Goal: Task Accomplishment & Management: Use online tool/utility

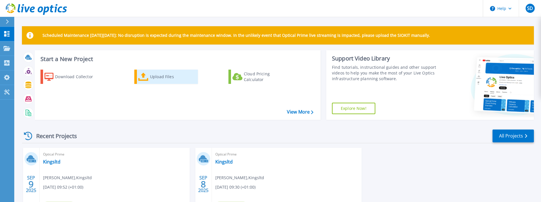
click at [159, 78] on div "Upload Files" at bounding box center [173, 76] width 46 height 11
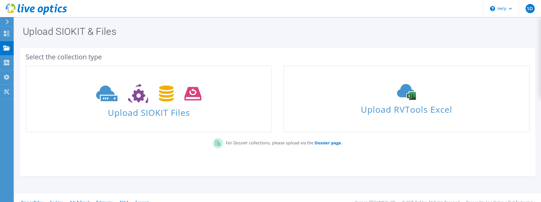
click at [123, 55] on div "Select the collection type" at bounding box center [278, 57] width 504 height 6
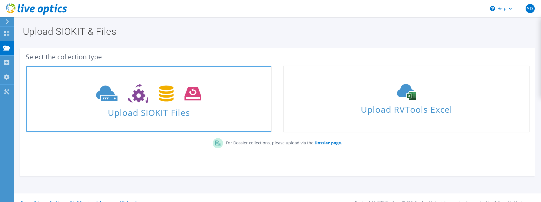
click at [131, 90] on icon at bounding box center [148, 94] width 105 height 20
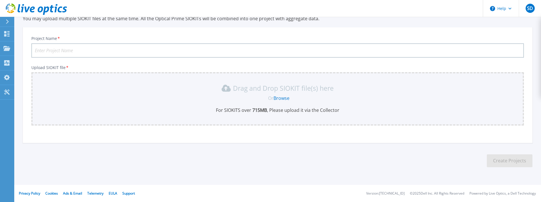
scroll to position [52, 0]
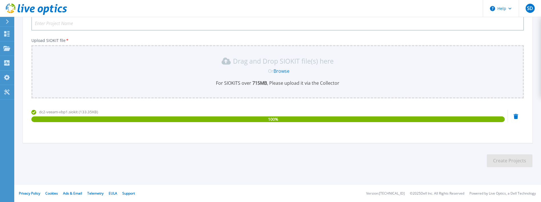
click at [356, 156] on section "Upload SIOKIT You may upload multiple SIOKIT files at the same time. All the Op…" at bounding box center [277, 72] width 527 height 216
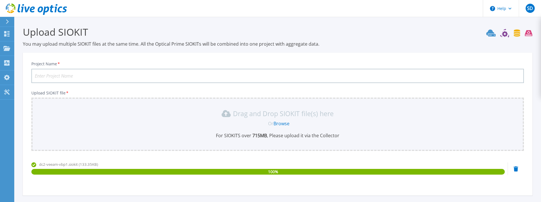
click at [112, 76] on input "Project Name *" at bounding box center [277, 76] width 493 height 14
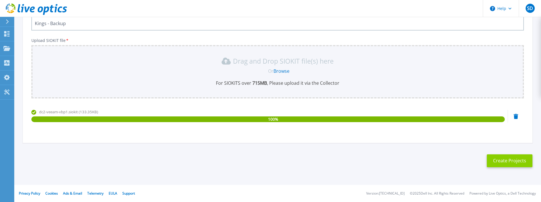
type input "Kings - Backup"
click at [512, 161] on button "Create Projects" at bounding box center [510, 160] width 46 height 13
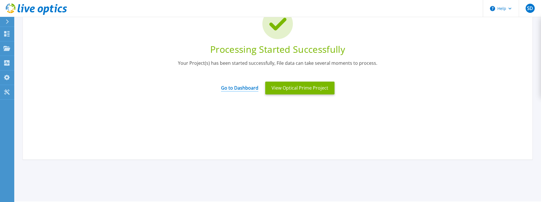
click at [247, 89] on link "Go to Dashboard" at bounding box center [239, 85] width 37 height 11
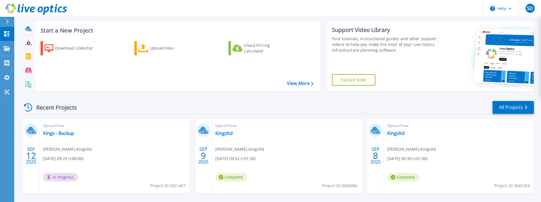
scroll to position [53, 0]
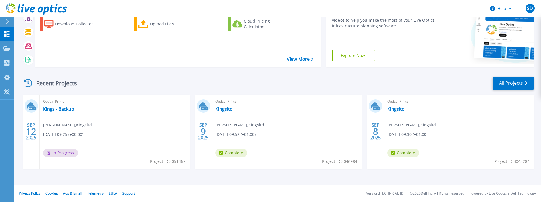
click at [127, 144] on div "Optical Prime Kings - Backup Steven Davies , Kingsltd 09/12/2025, 09:25 (+00:00…" at bounding box center [115, 132] width 150 height 74
click at [158, 74] on div "Recent Projects All Projects SEP 12 2025 Optical Prime Kings - Backup Steven Da…" at bounding box center [278, 128] width 512 height 113
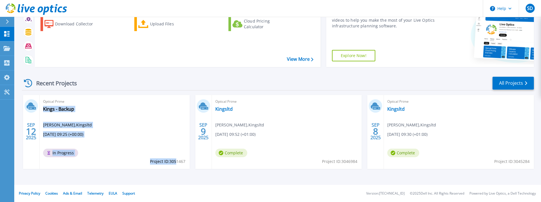
drag, startPoint x: 185, startPoint y: 162, endPoint x: 176, endPoint y: 162, distance: 9.7
click at [176, 162] on div "Optical Prime Kings - Backup Steven Davies , Kingsltd 09/12/2025, 09:25 (+00:00…" at bounding box center [115, 132] width 150 height 74
drag, startPoint x: 176, startPoint y: 162, endPoint x: 169, endPoint y: 179, distance: 17.7
click at [169, 179] on div "SEP 12 2025 Optical Prime Kings - Backup Steven Davies , Kingsltd 09/12/2025, 0…" at bounding box center [275, 137] width 517 height 85
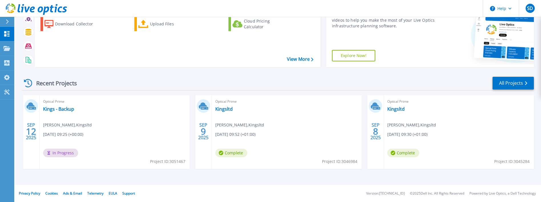
click at [186, 164] on div "Optical Prime Kings - Backup Steven Davies , Kingsltd 09/12/2025, 09:25 (+00:00…" at bounding box center [115, 132] width 150 height 74
click at [131, 104] on span "Optical Prime" at bounding box center [114, 101] width 143 height 6
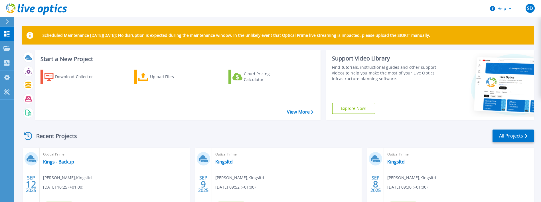
scroll to position [53, 0]
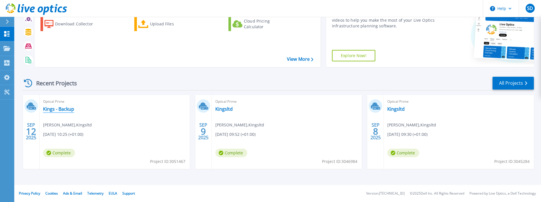
click at [63, 109] on link "Kings - Backup" at bounding box center [58, 109] width 31 height 6
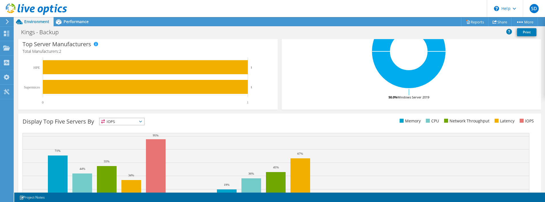
scroll to position [179, 0]
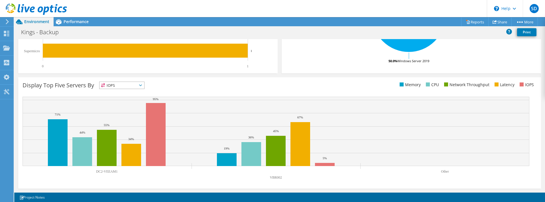
click at [141, 86] on icon at bounding box center [140, 85] width 3 height 2
click at [121, 102] on li "Memory" at bounding box center [122, 101] width 45 height 8
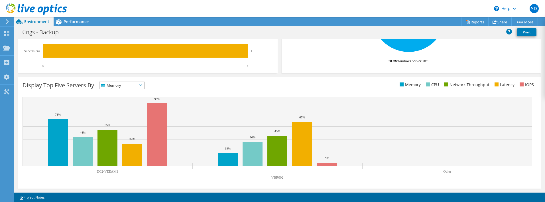
click at [142, 85] on icon at bounding box center [140, 85] width 3 height 2
click at [136, 95] on li "IOPS" at bounding box center [122, 93] width 45 height 8
click at [201, 115] on rect at bounding box center [278, 131] width 510 height 69
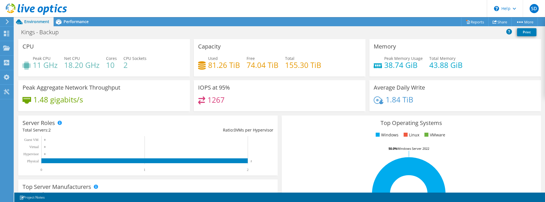
scroll to position [170, 0]
click at [77, 23] on span "Performance" at bounding box center [76, 21] width 25 height 5
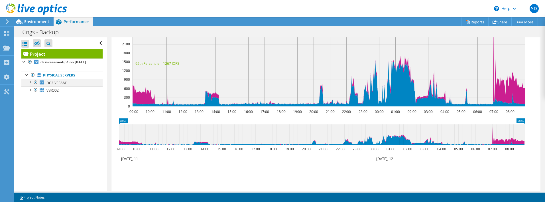
click at [32, 82] on div at bounding box center [30, 82] width 6 height 6
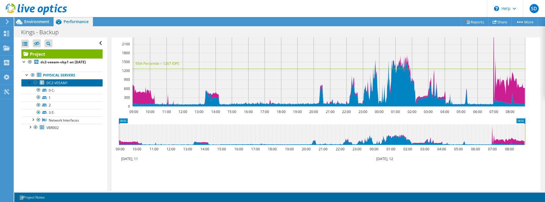
click at [54, 82] on span "DC2-VEEAM1" at bounding box center [56, 82] width 21 height 5
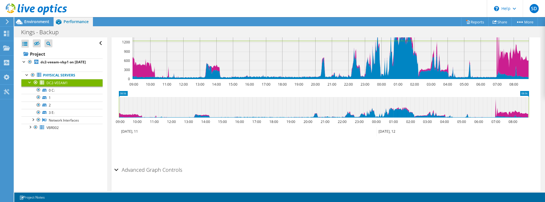
scroll to position [154, 0]
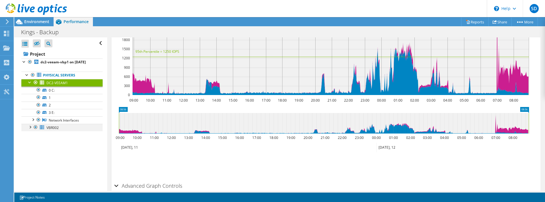
click at [29, 128] on div at bounding box center [30, 127] width 6 height 6
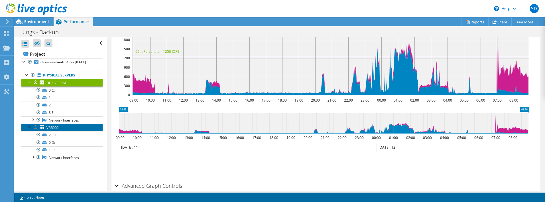
click at [56, 128] on span "VBR002" at bounding box center [52, 127] width 12 height 5
